Goal: Check status: Check status

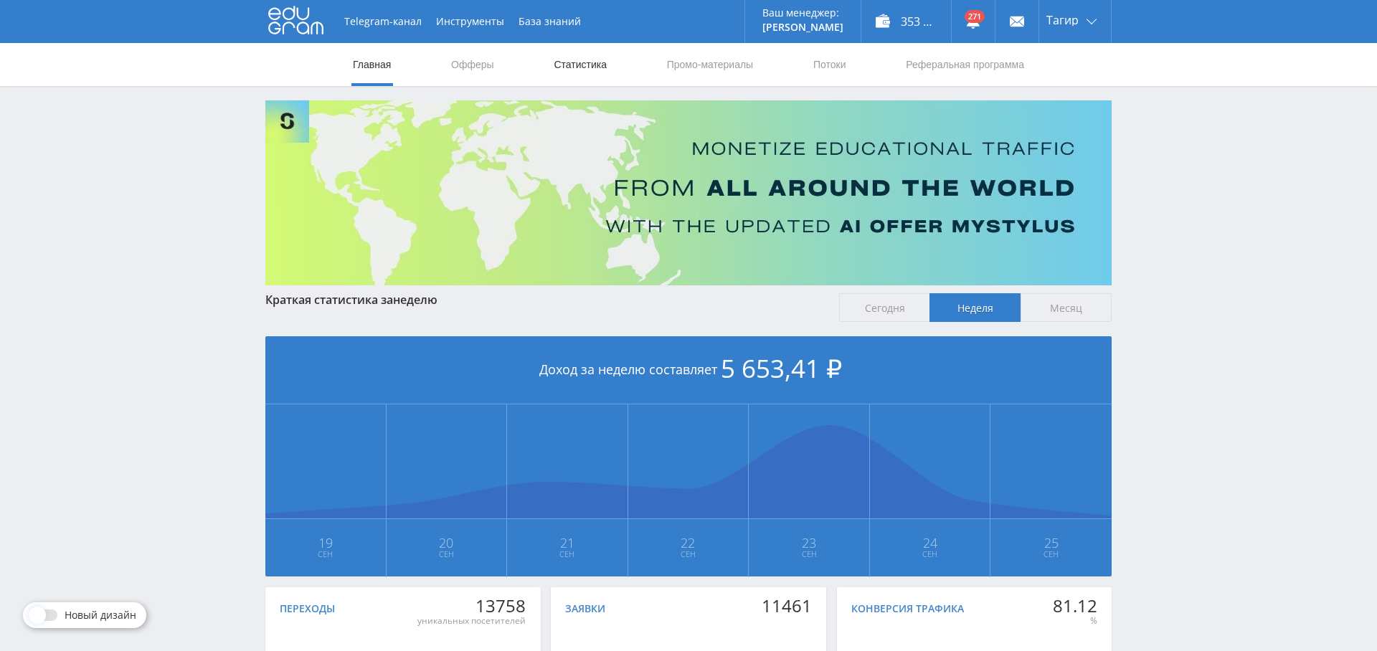
click at [554, 62] on link "Статистика" at bounding box center [580, 64] width 56 height 43
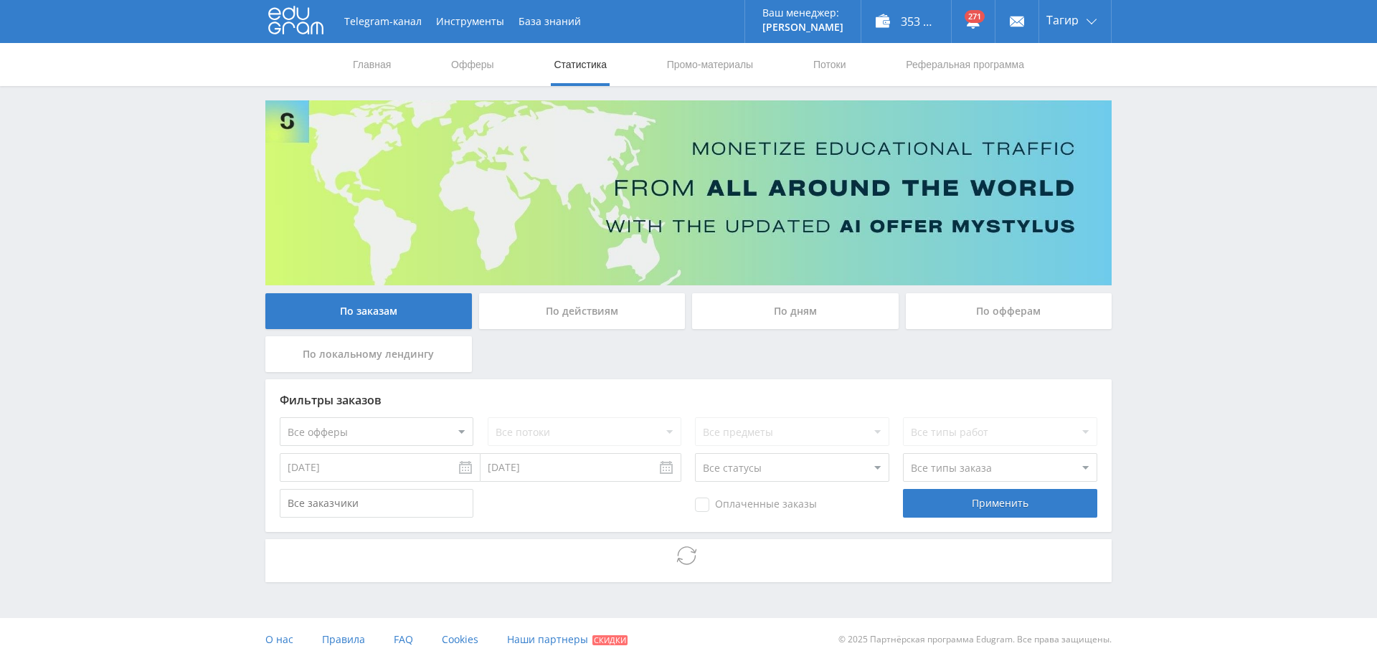
click at [830, 316] on div "По дням" at bounding box center [795, 311] width 207 height 36
click at [0, 0] on input "По дням" at bounding box center [0, 0] width 0 height 0
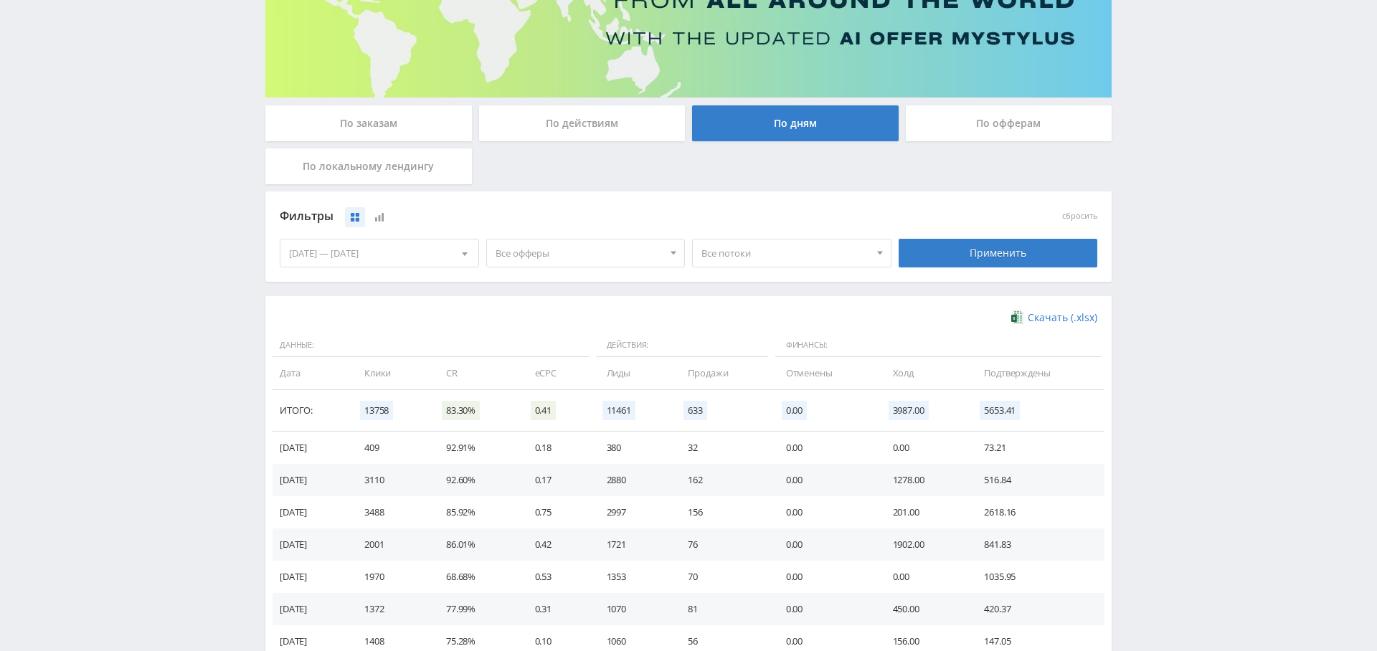
scroll to position [165, 0]
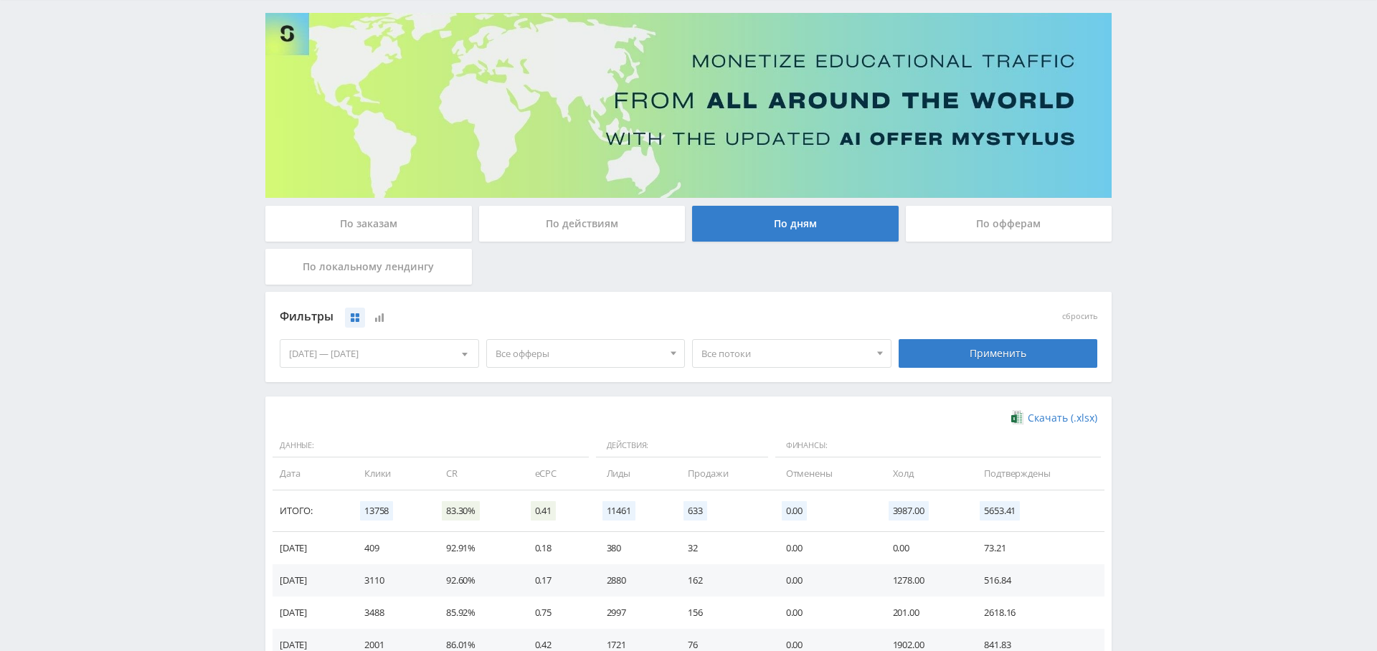
click at [397, 220] on div "По заказам" at bounding box center [368, 224] width 207 height 36
click at [0, 0] on input "По заказам" at bounding box center [0, 0] width 0 height 0
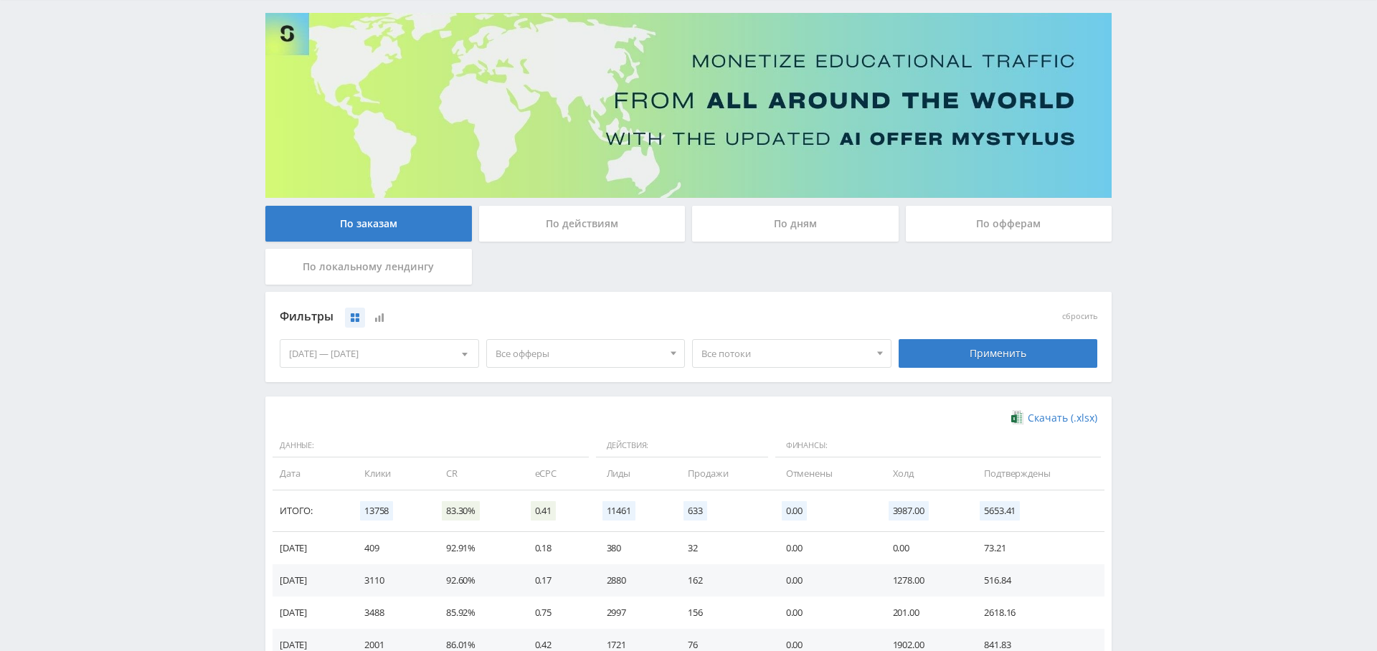
scroll to position [10, 0]
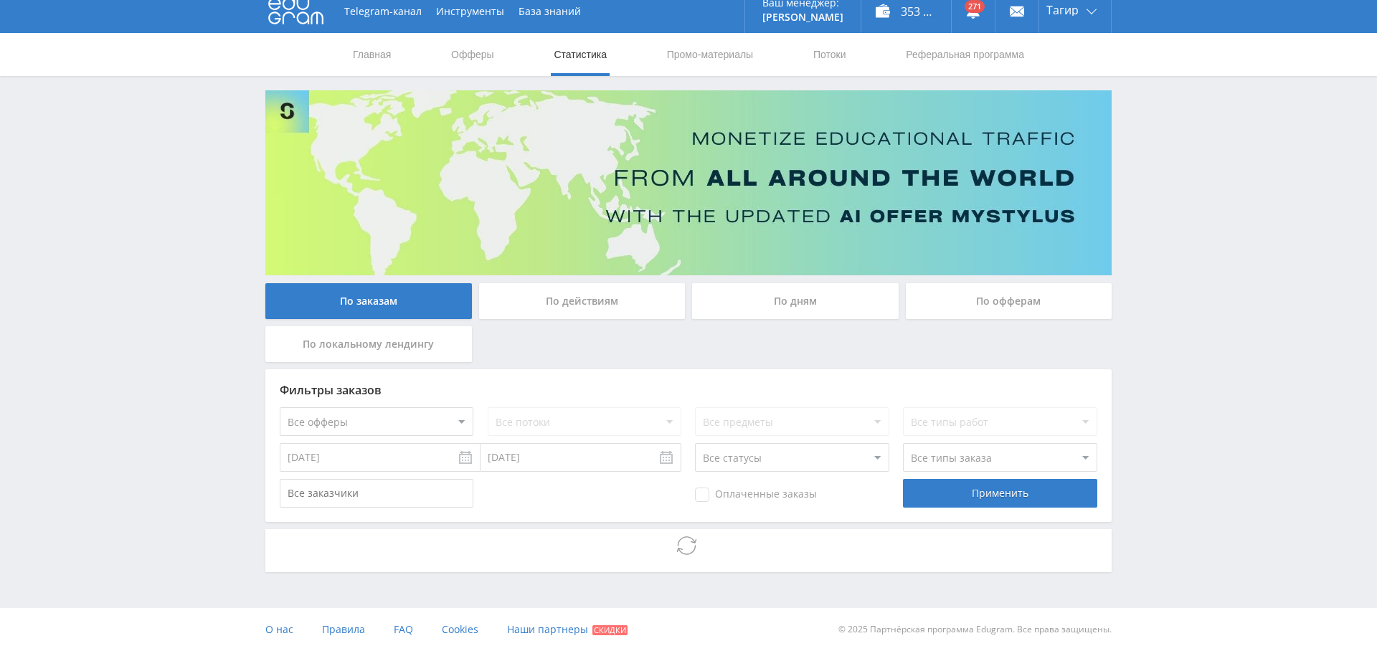
click at [382, 430] on select "Все офферы MyStylus MyStylus - Revshare Кампус AI Studybay Автор24 Studybay [GE…" at bounding box center [377, 421] width 194 height 29
select select "376"
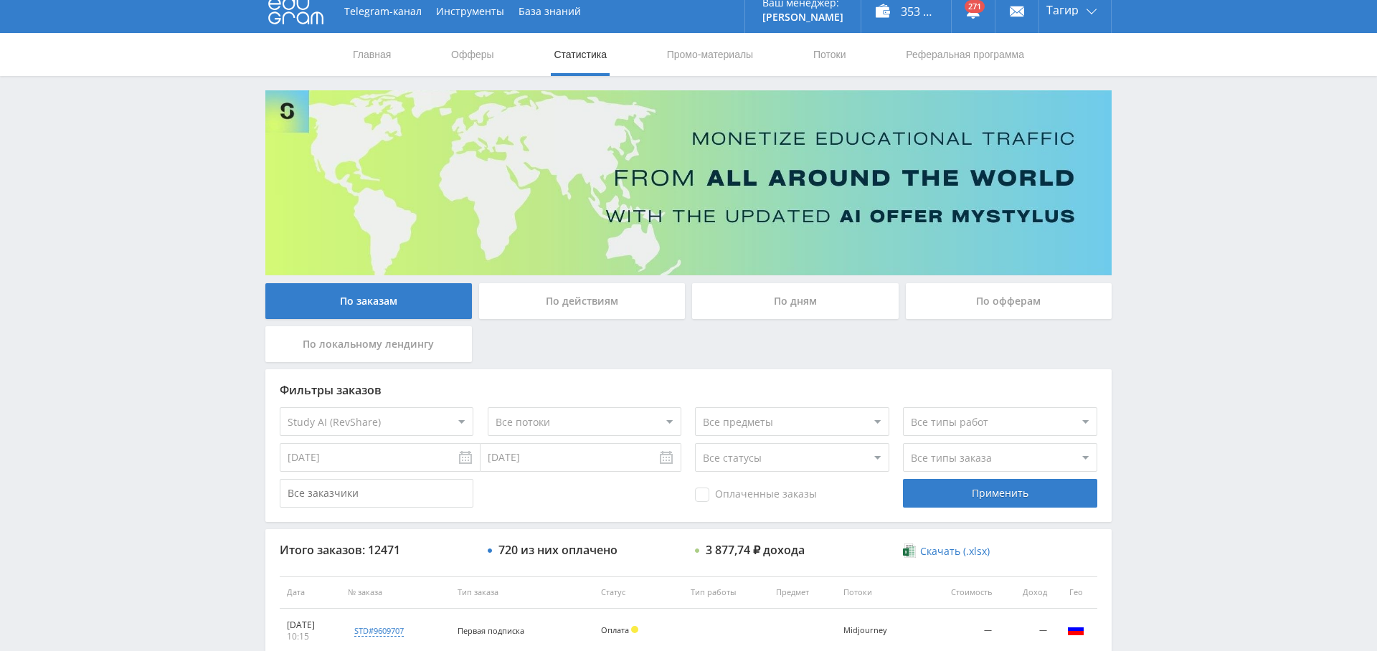
click at [939, 445] on select "Все типы заказа [PERSON_NAME] Новый заказ" at bounding box center [1000, 457] width 194 height 29
select select "2"
click at [903, 443] on select "Все типы заказа [PERSON_NAME] Новый заказ" at bounding box center [1000, 457] width 194 height 29
drag, startPoint x: 718, startPoint y: 490, endPoint x: 741, endPoint y: 490, distance: 22.2
click at [718, 490] on span "Оплаченные заказы" at bounding box center [756, 495] width 122 height 14
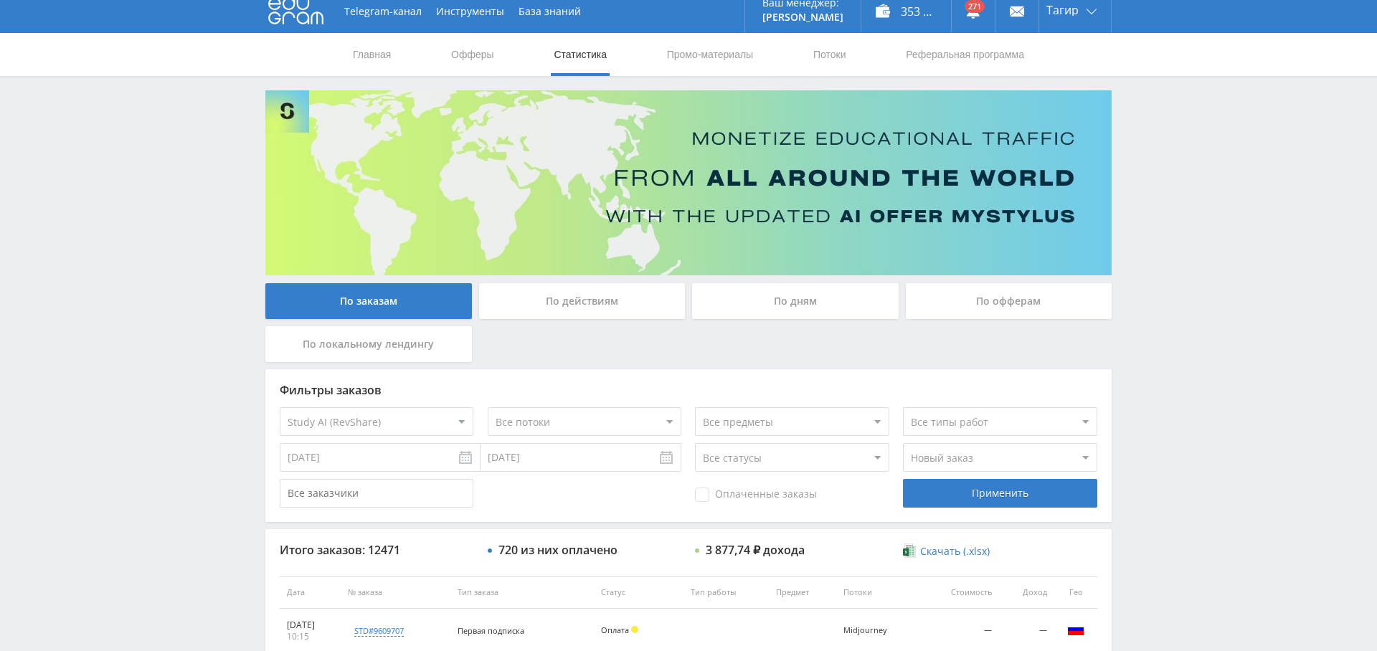
click at [0, 0] on input "Оплаченные заказы" at bounding box center [0, 0] width 0 height 0
drag, startPoint x: 1026, startPoint y: 488, endPoint x: 1017, endPoint y: 497, distance: 12.7
click at [1026, 488] on div "Применить" at bounding box center [1000, 493] width 194 height 29
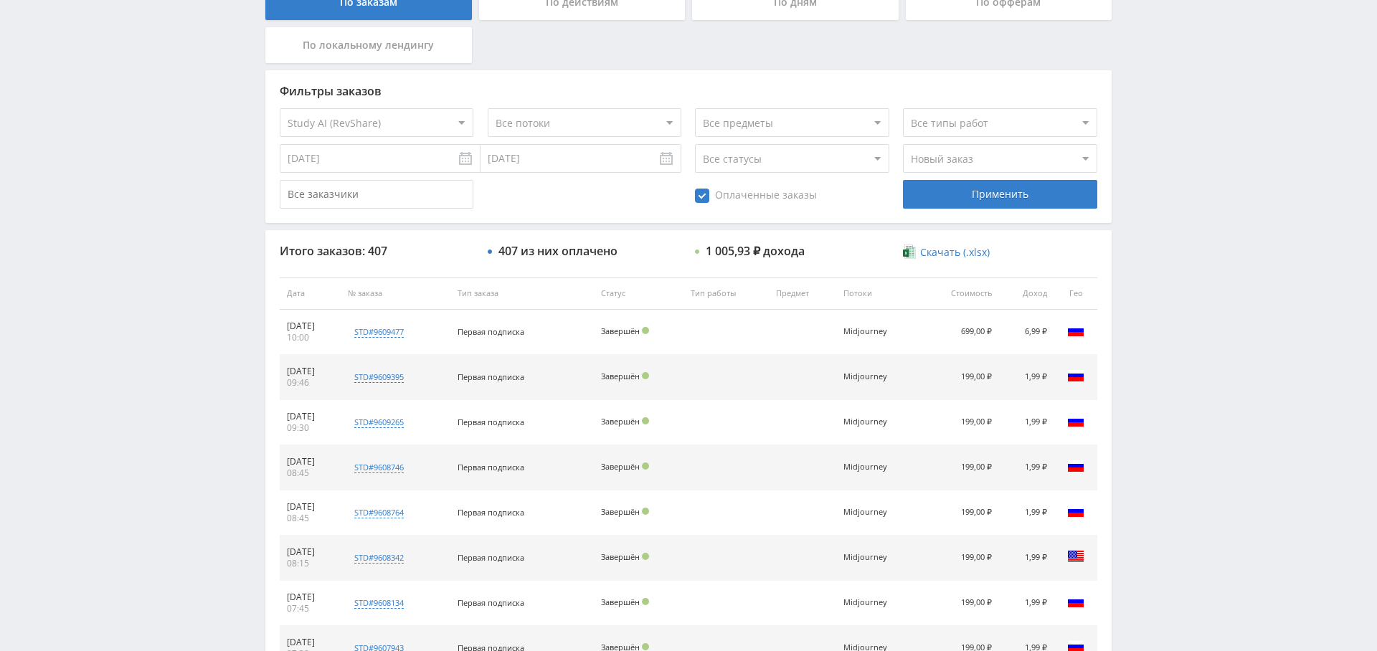
scroll to position [304, 0]
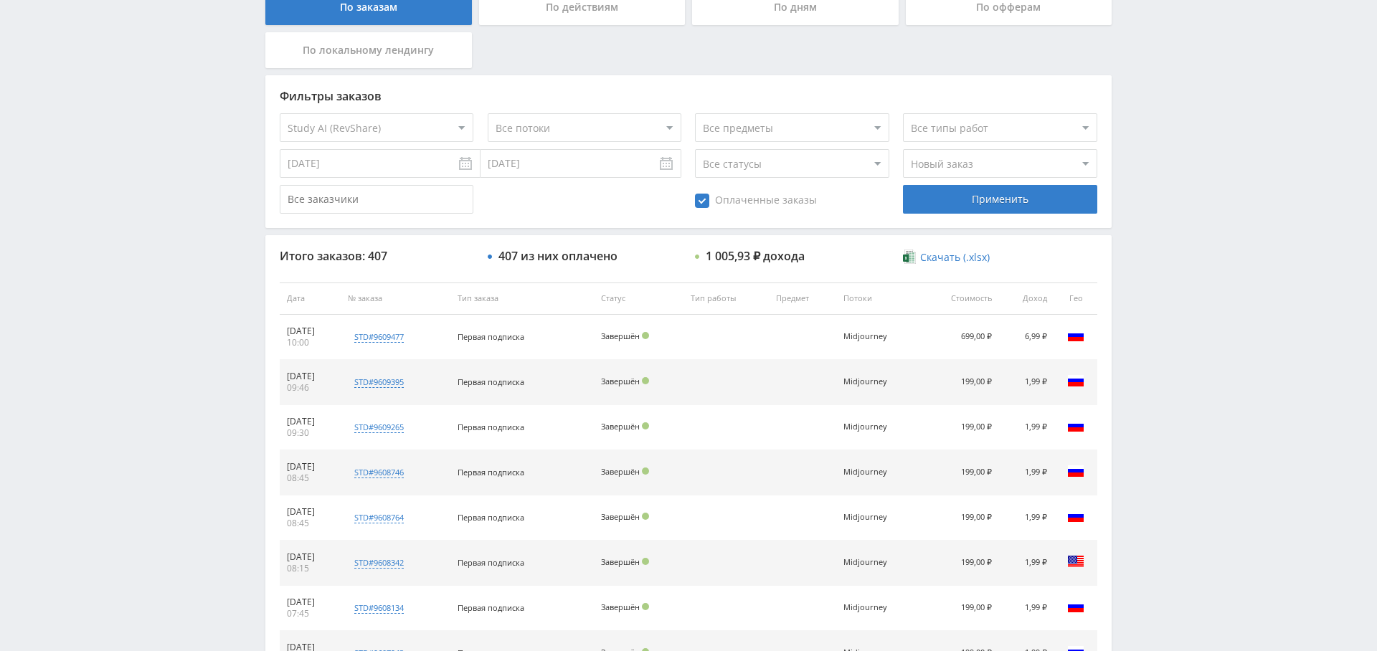
click at [375, 159] on input "[DATE]" at bounding box center [380, 163] width 201 height 29
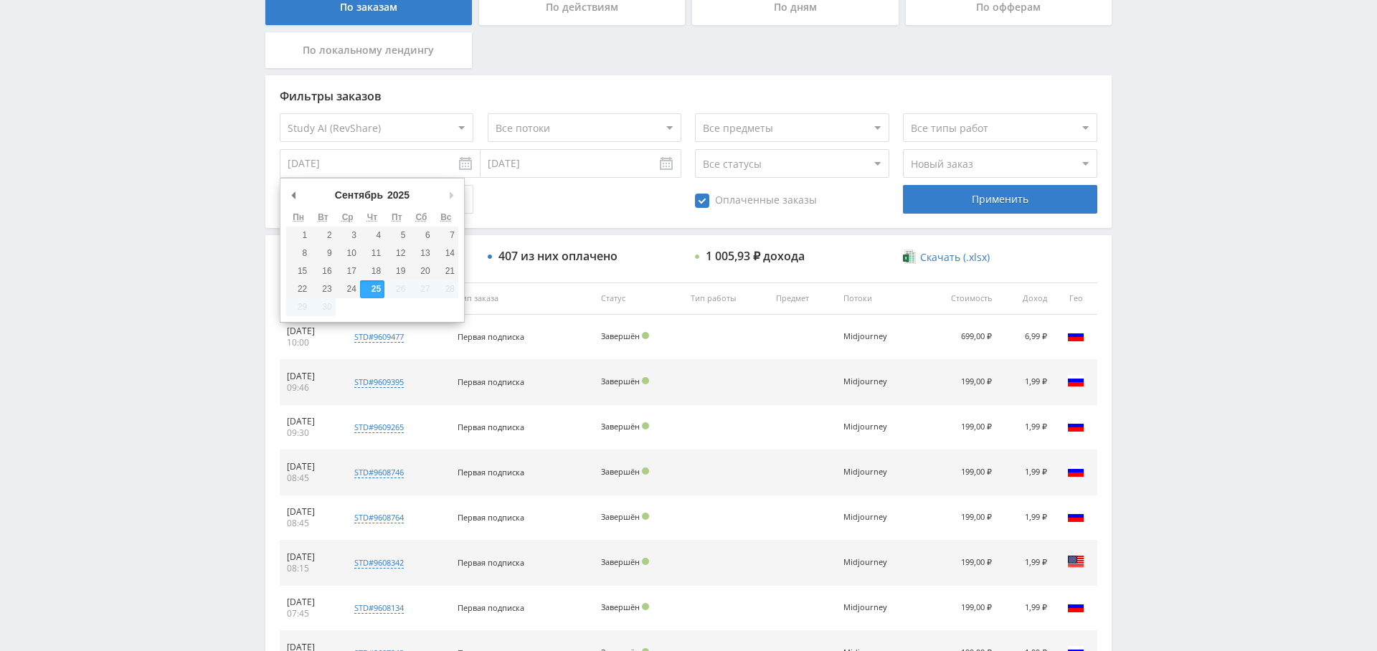
click at [314, 158] on input "[DATE]" at bounding box center [380, 163] width 201 height 29
type input "[DATE]"
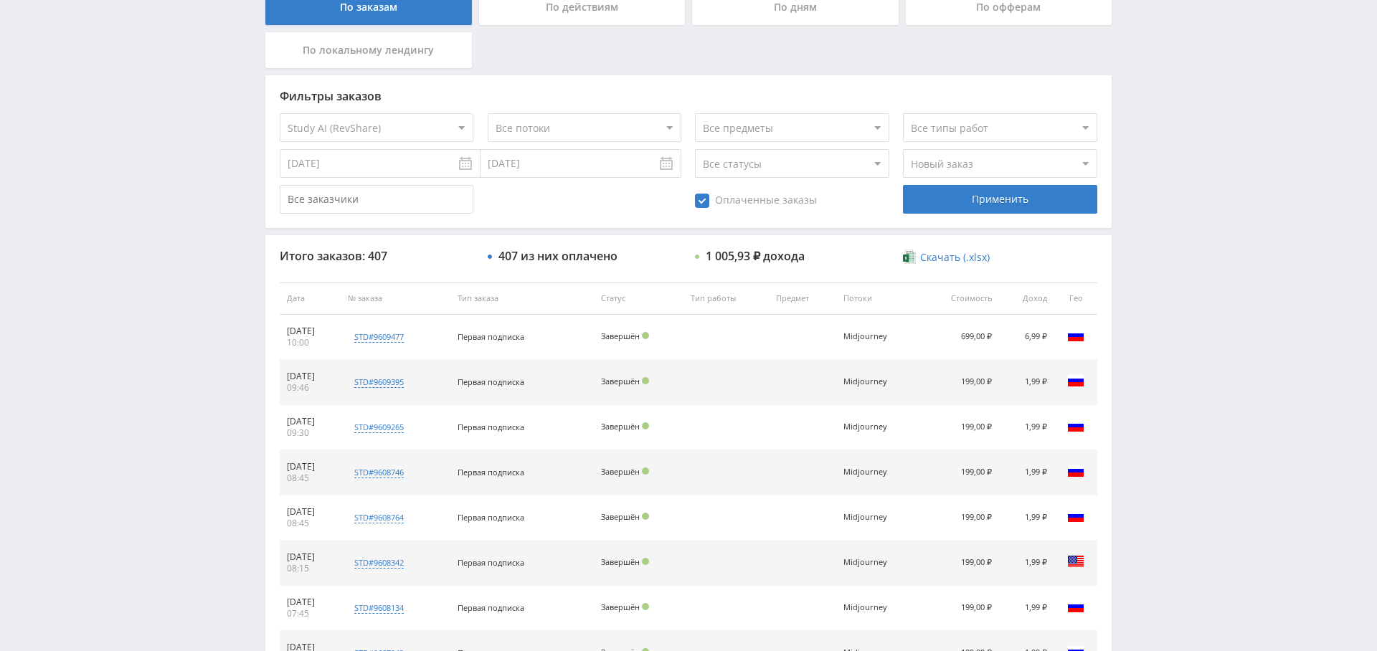
click at [485, 163] on input "[DATE]" at bounding box center [580, 163] width 201 height 29
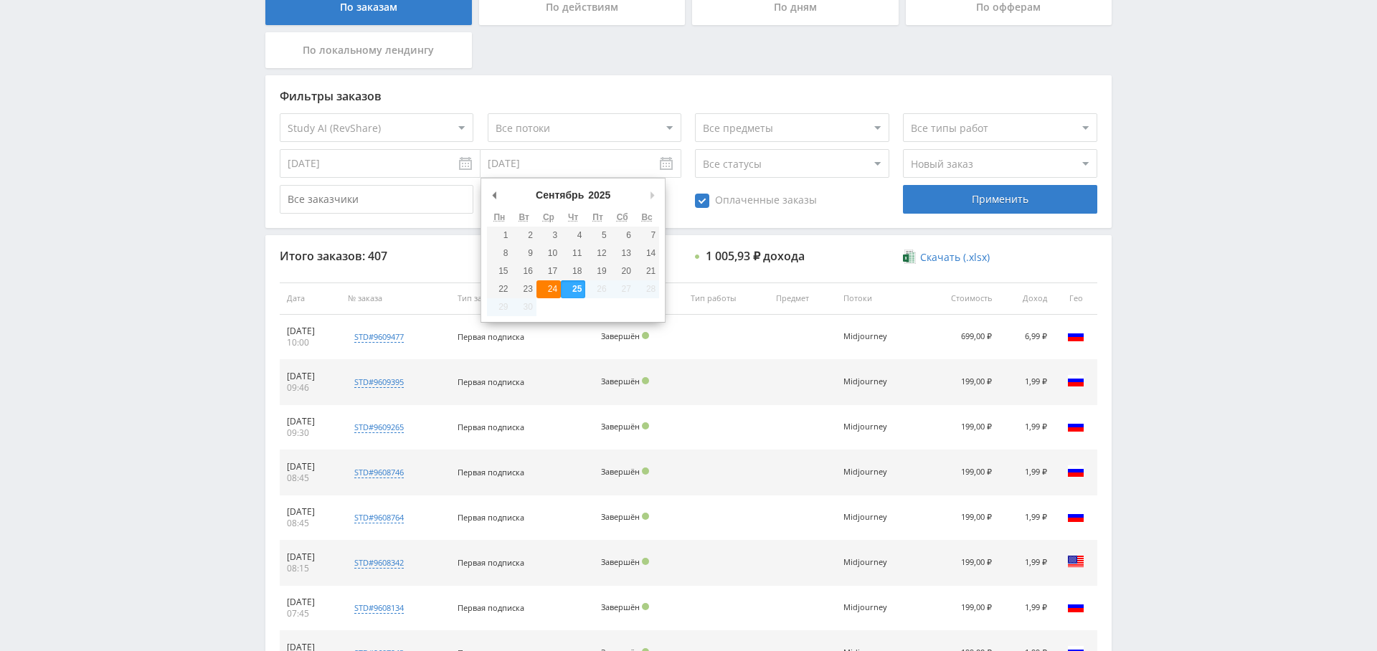
type input "[DATE]"
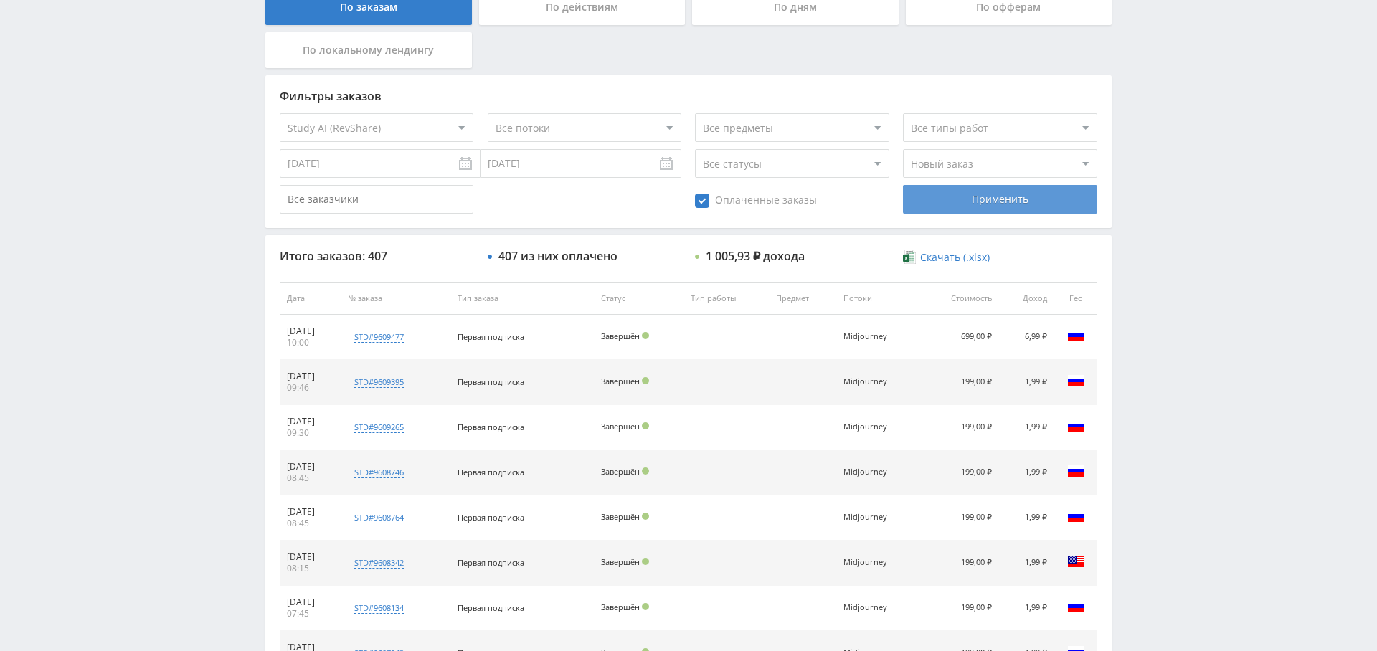
click at [1047, 204] on div "Применить" at bounding box center [1000, 199] width 194 height 29
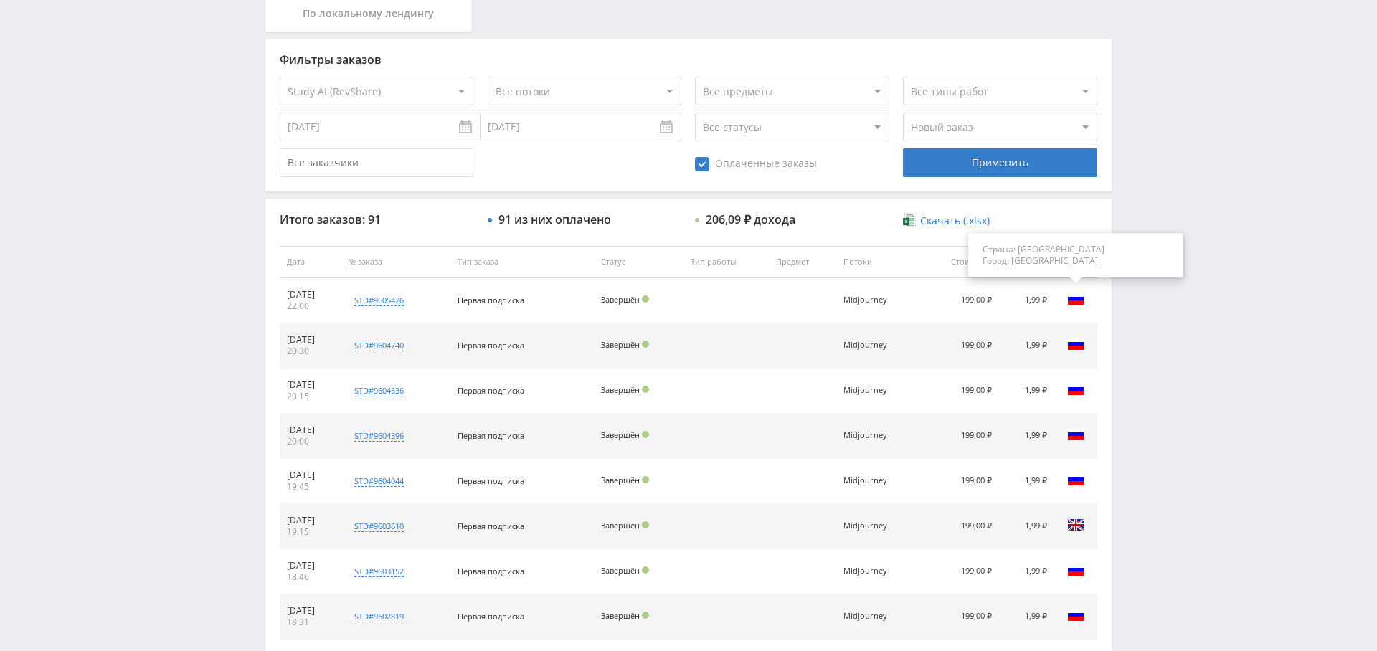
scroll to position [0, 0]
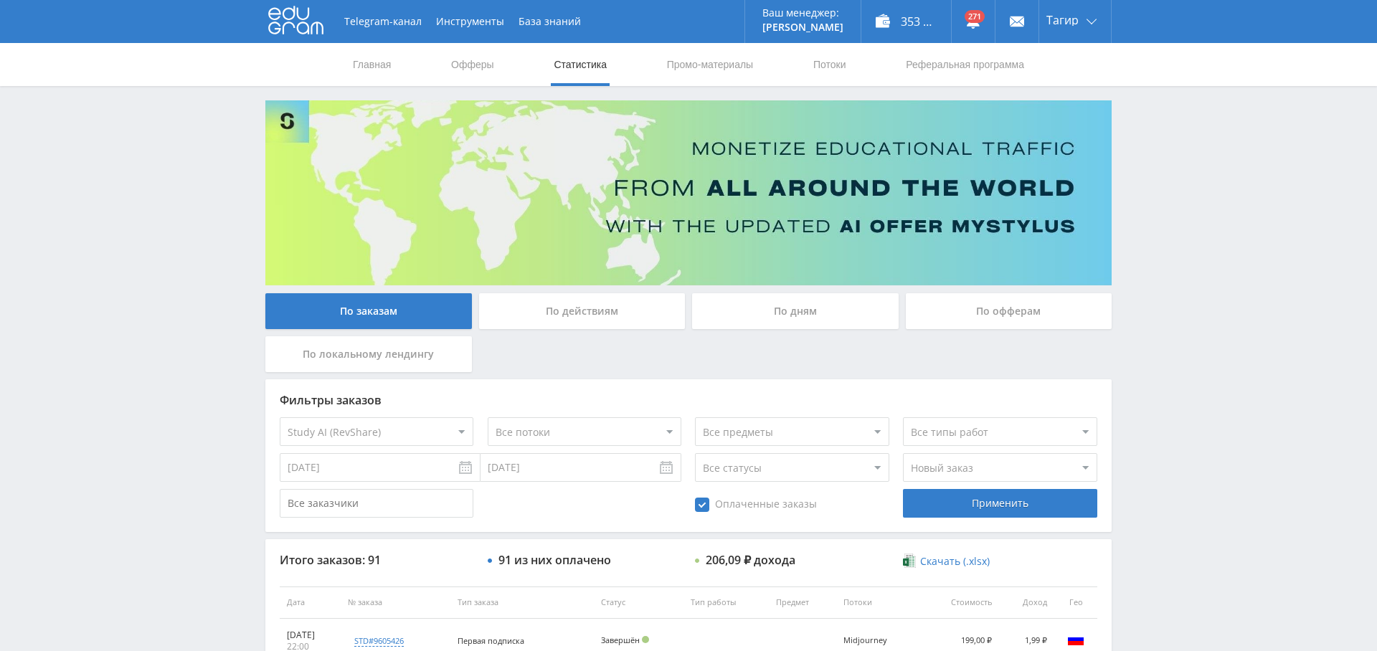
drag, startPoint x: 394, startPoint y: 493, endPoint x: 395, endPoint y: 473, distance: 19.4
click at [394, 493] on input "text" at bounding box center [377, 503] width 194 height 29
click at [397, 470] on input "[DATE]" at bounding box center [380, 467] width 201 height 29
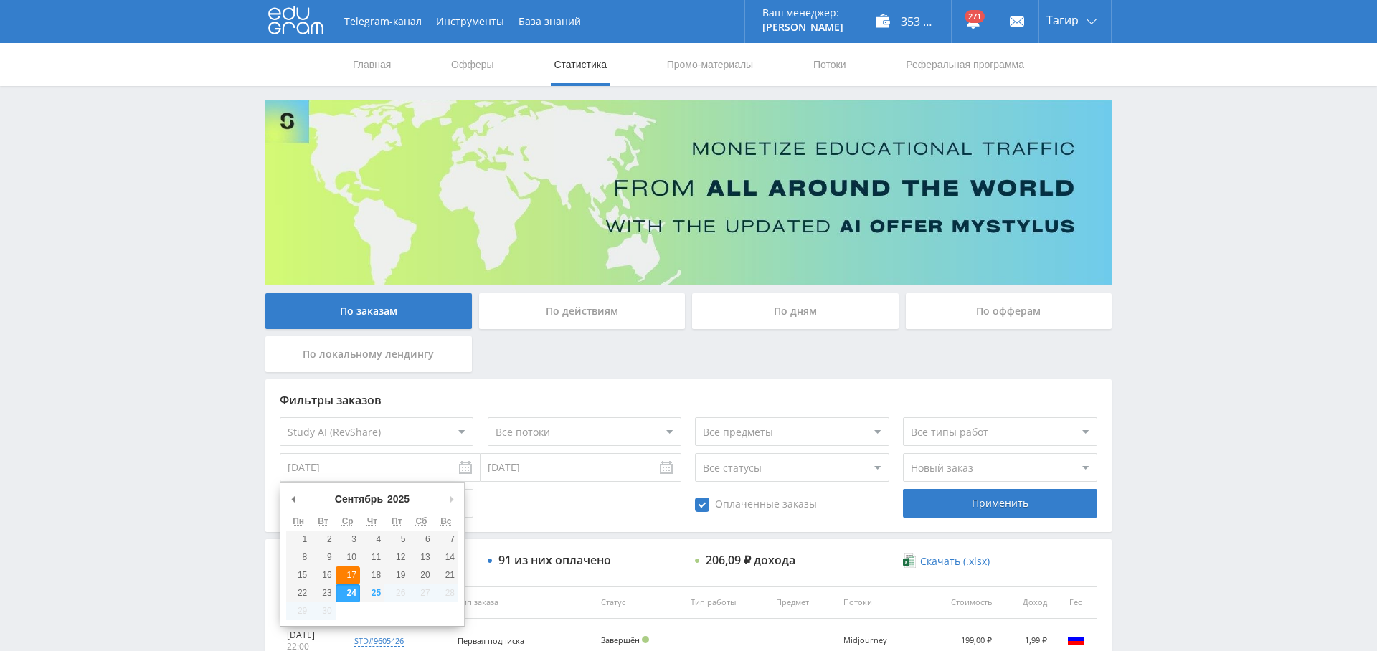
type input "[DATE]"
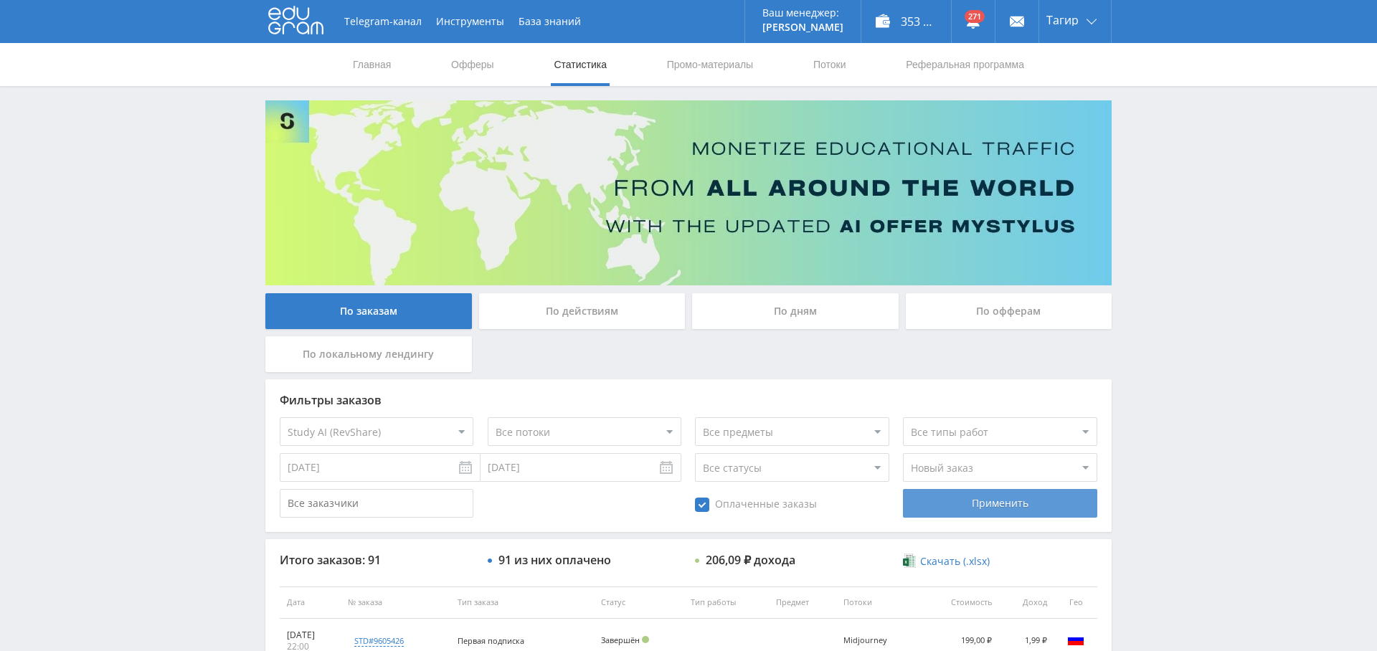
click at [954, 496] on div "Применить" at bounding box center [1000, 503] width 194 height 29
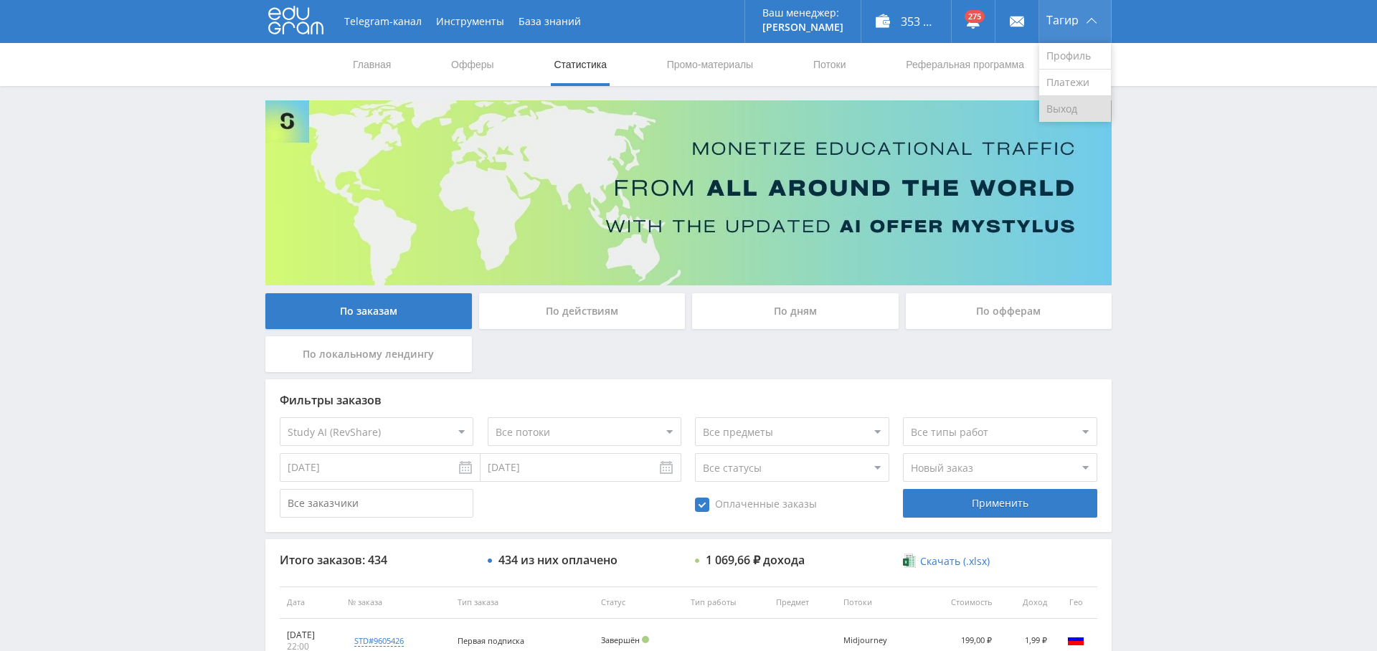
click at [1061, 105] on link "Выход" at bounding box center [1075, 109] width 72 height 26
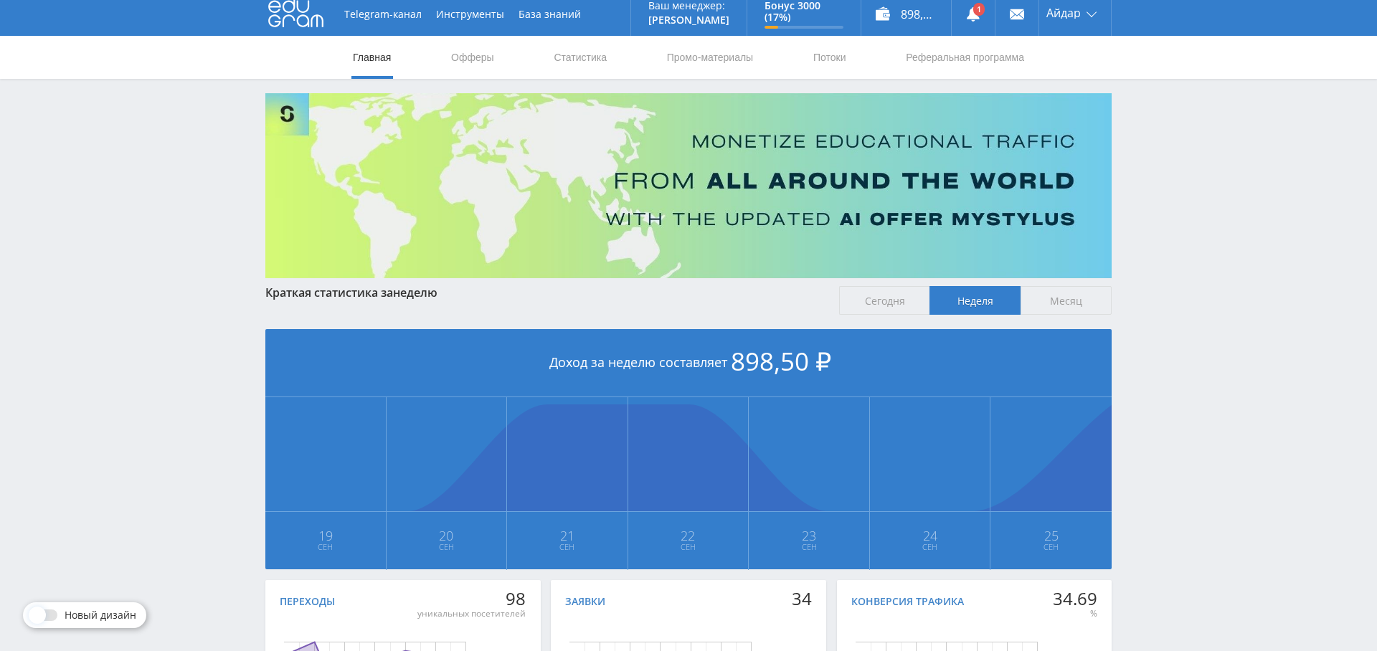
scroll to position [6, 0]
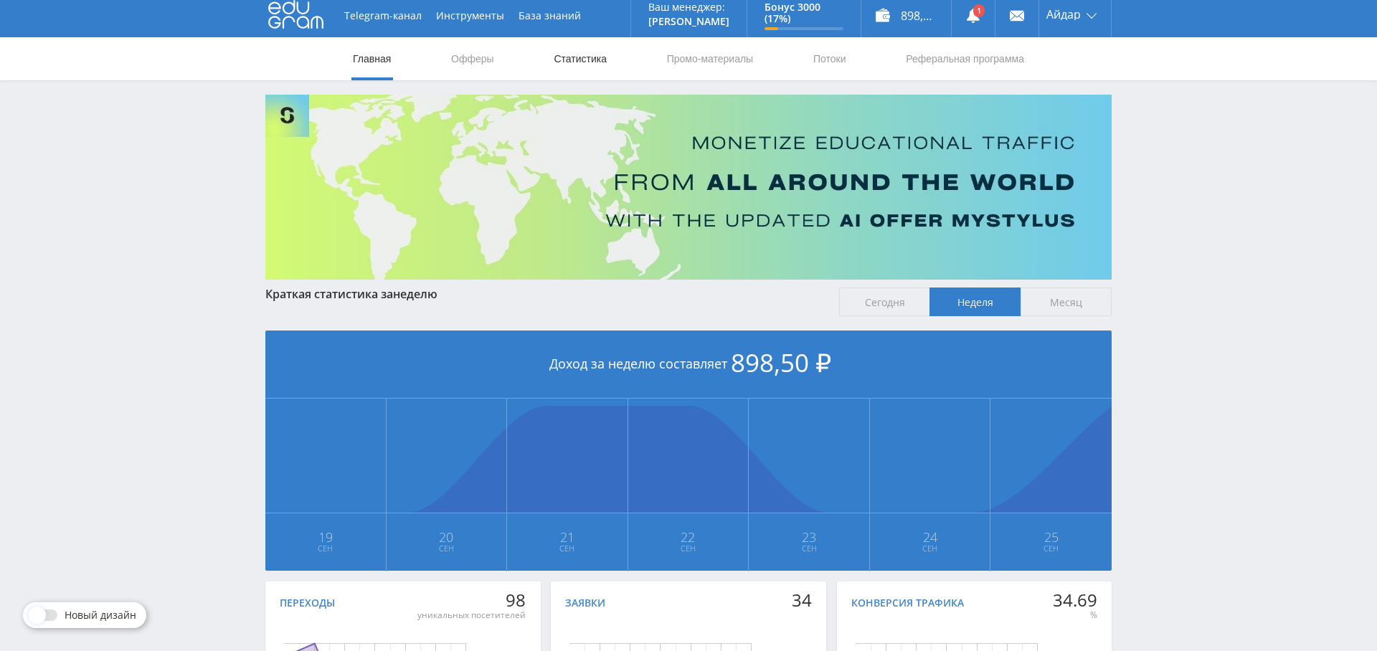
click at [571, 70] on link "Статистика" at bounding box center [580, 58] width 56 height 43
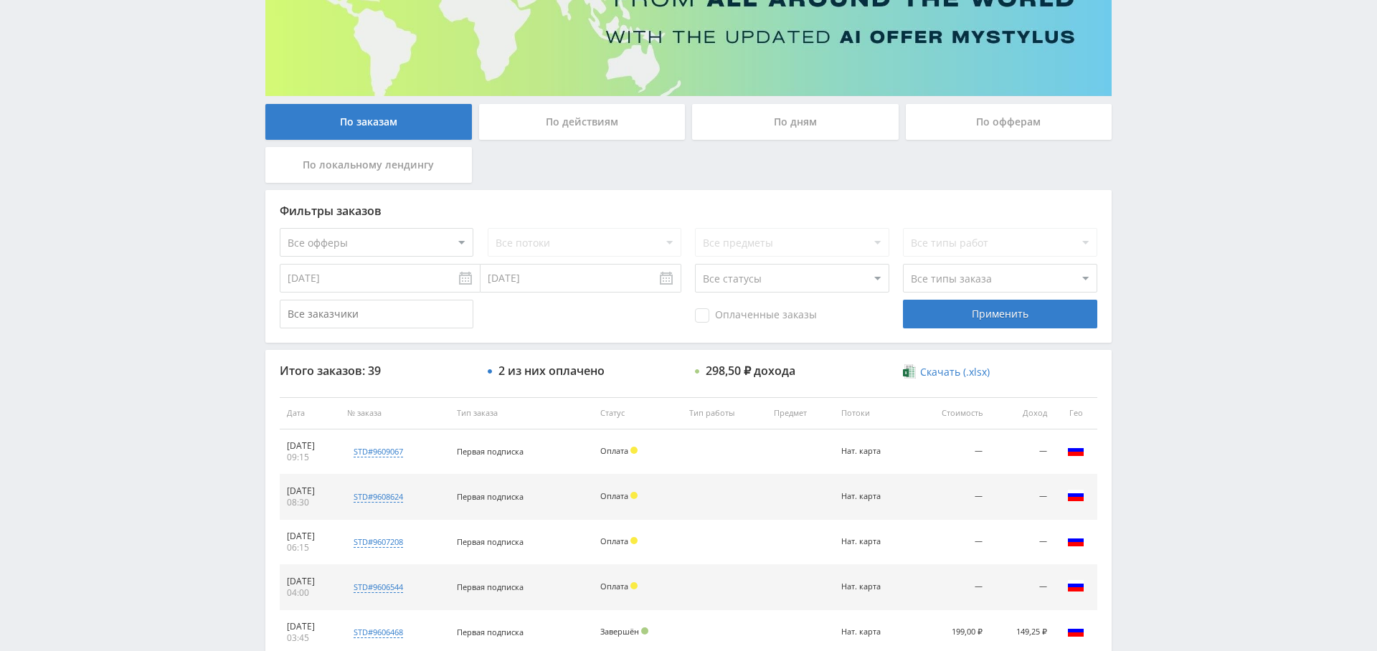
scroll to position [191, 0]
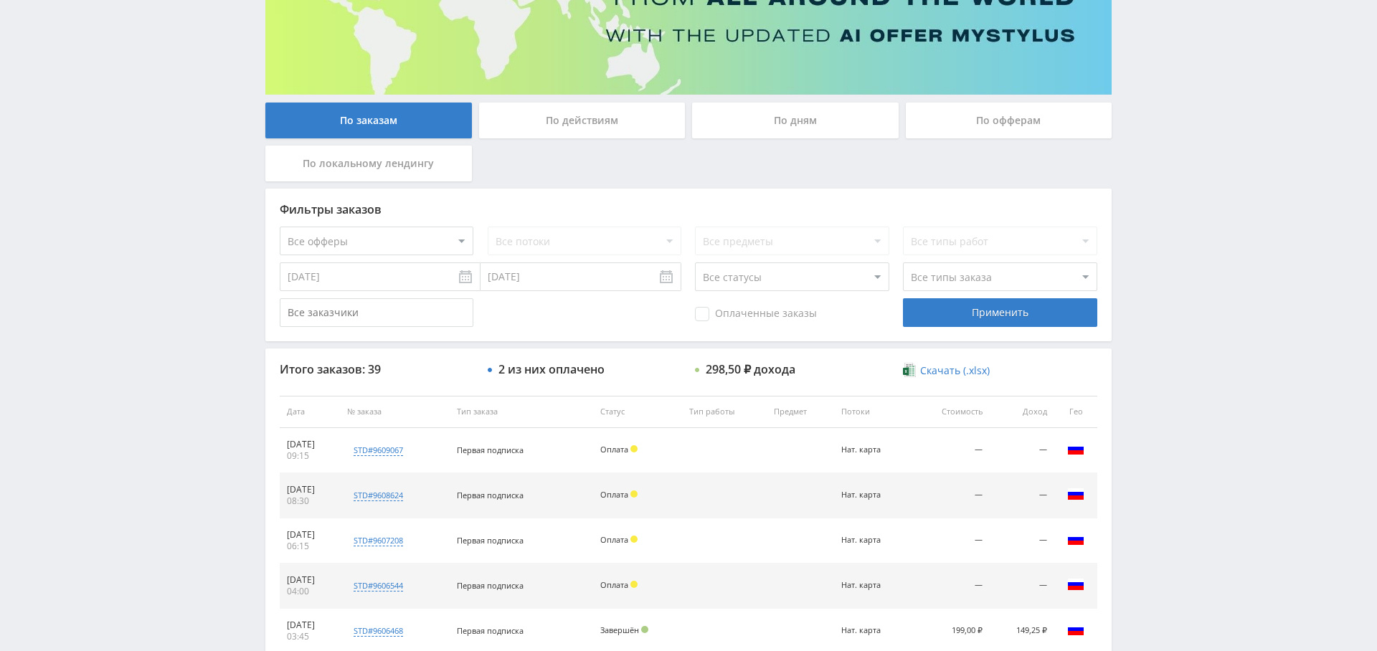
click at [381, 245] on select "Все офферы MyStylus MyStylus - Revshare Кампус AI Studybay Автор24 Studybay Bra…" at bounding box center [377, 241] width 194 height 29
select select "376"
click at [597, 239] on select "Все потоки Нат. карта Код мастер Claude Объяснятель Задачник рефераттор оживлят…" at bounding box center [585, 241] width 194 height 29
select select "6645247"
click at [488, 227] on select "Все потоки Нат. карта Код мастер Claude Объяснятель Задачник рефераттор оживлят…" at bounding box center [585, 241] width 194 height 29
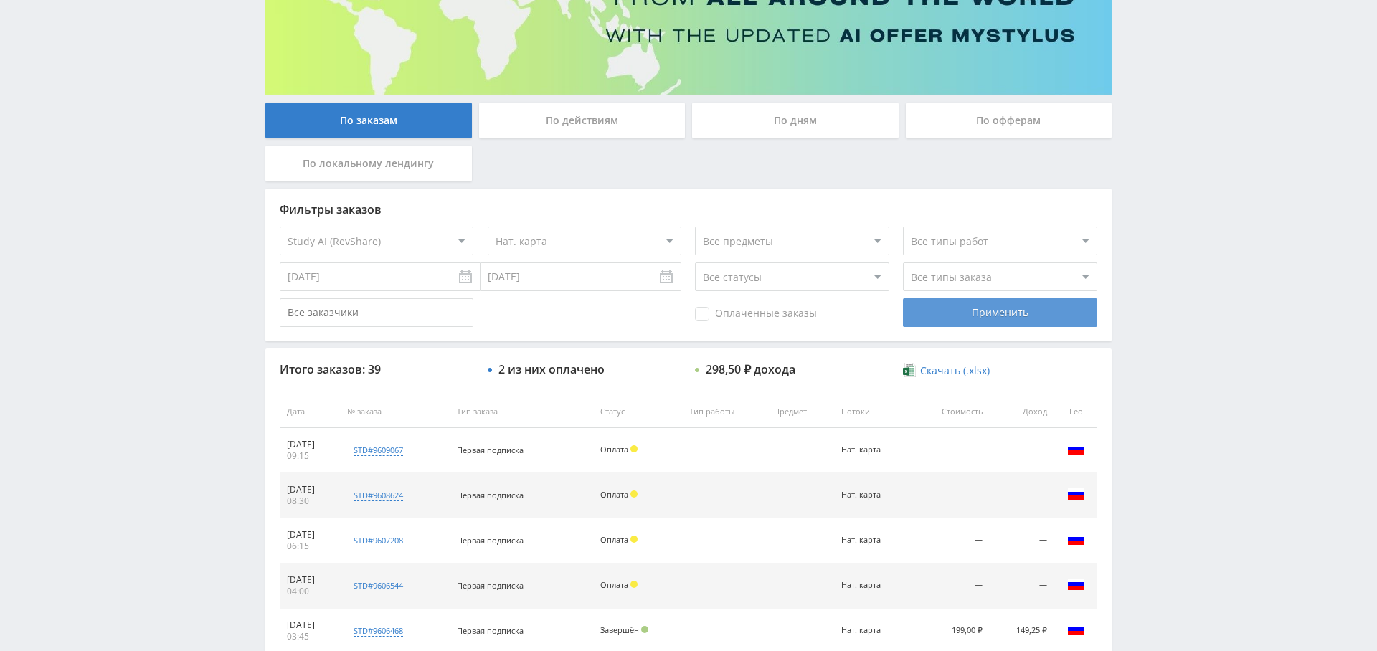
click at [1005, 309] on div "Применить" at bounding box center [1000, 312] width 194 height 29
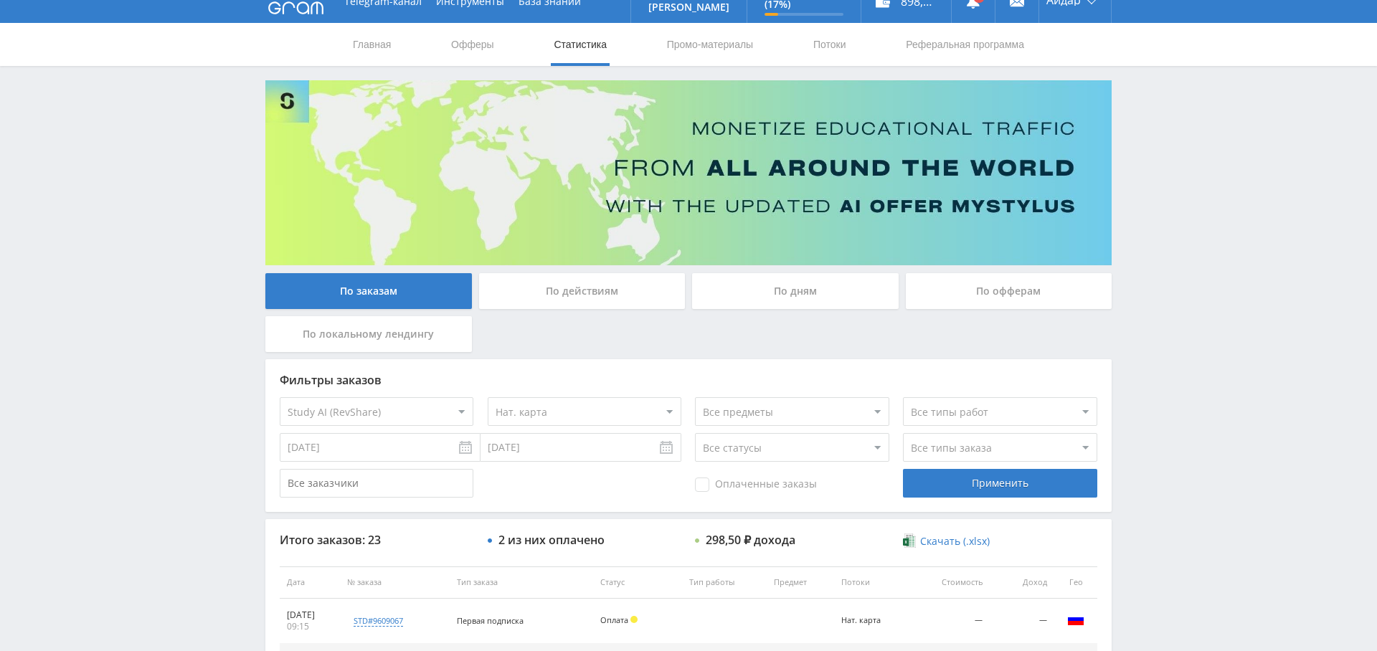
scroll to position [0, 0]
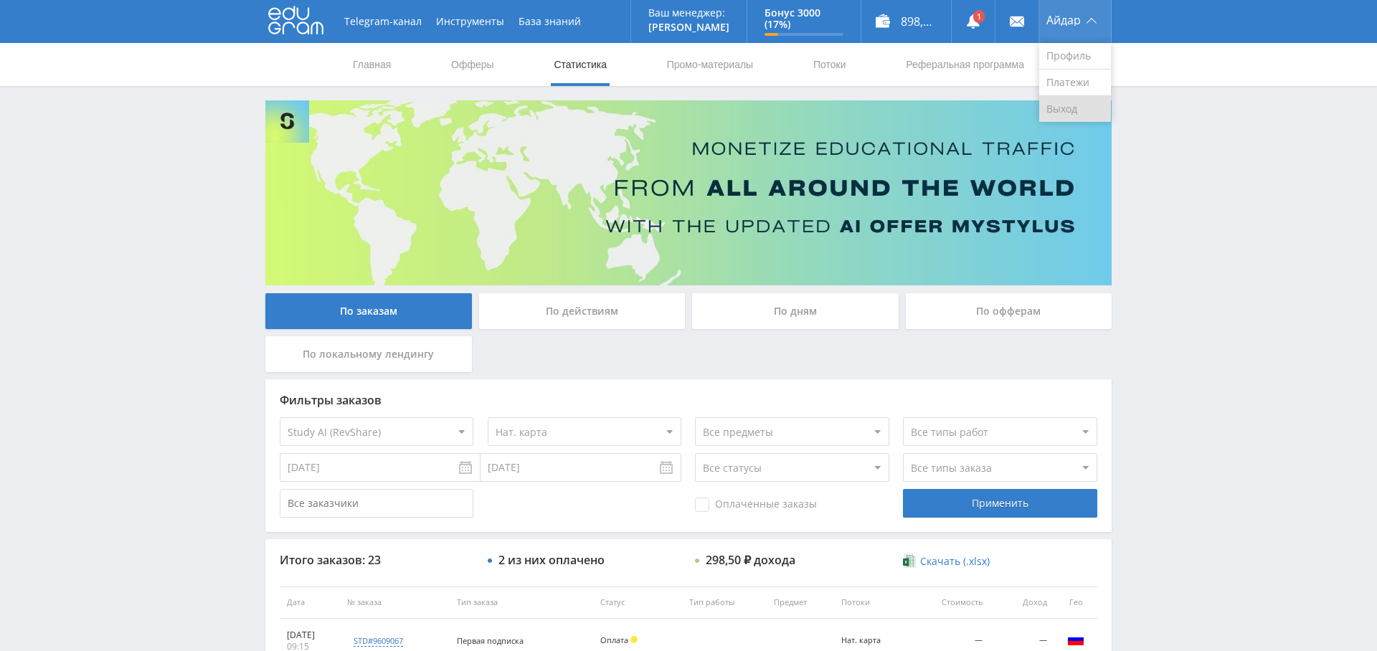
click at [1051, 106] on link "Выход" at bounding box center [1075, 109] width 72 height 26
